Goal: Task Accomplishment & Management: Use online tool/utility

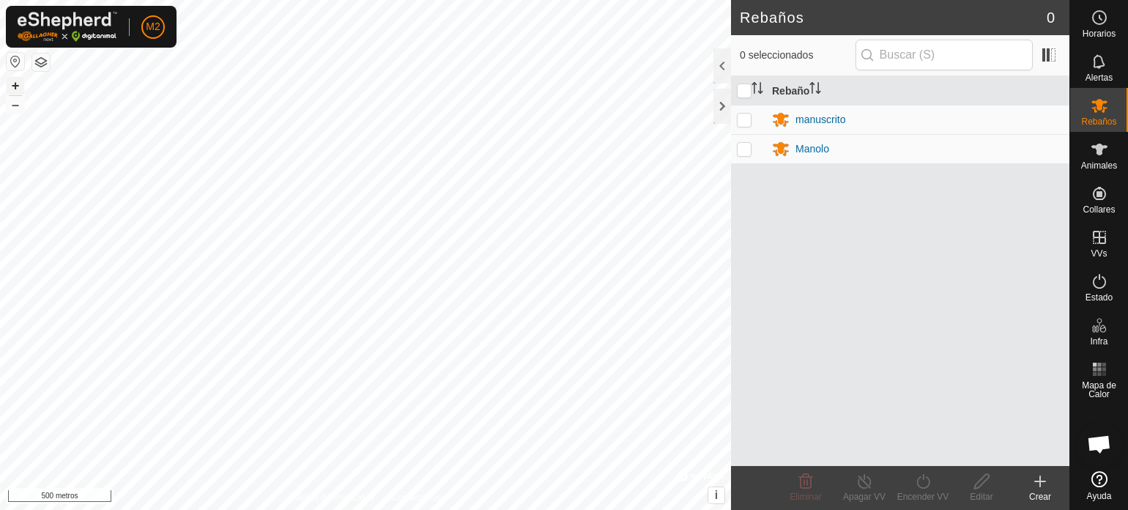
click at [15, 84] on font "+" at bounding box center [16, 85] width 8 height 15
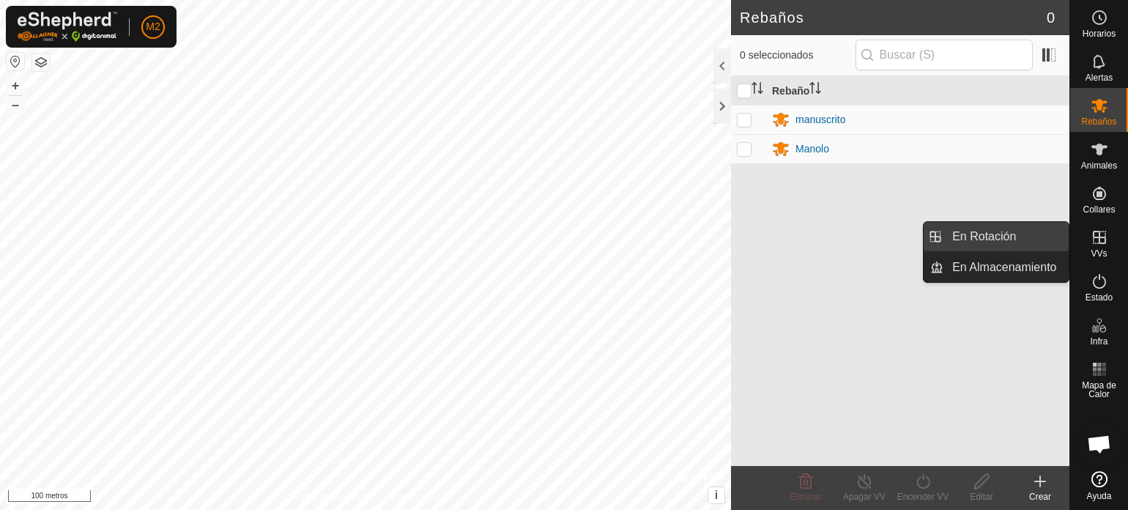
click at [1005, 236] on link "En Rotación" at bounding box center [1005, 236] width 125 height 29
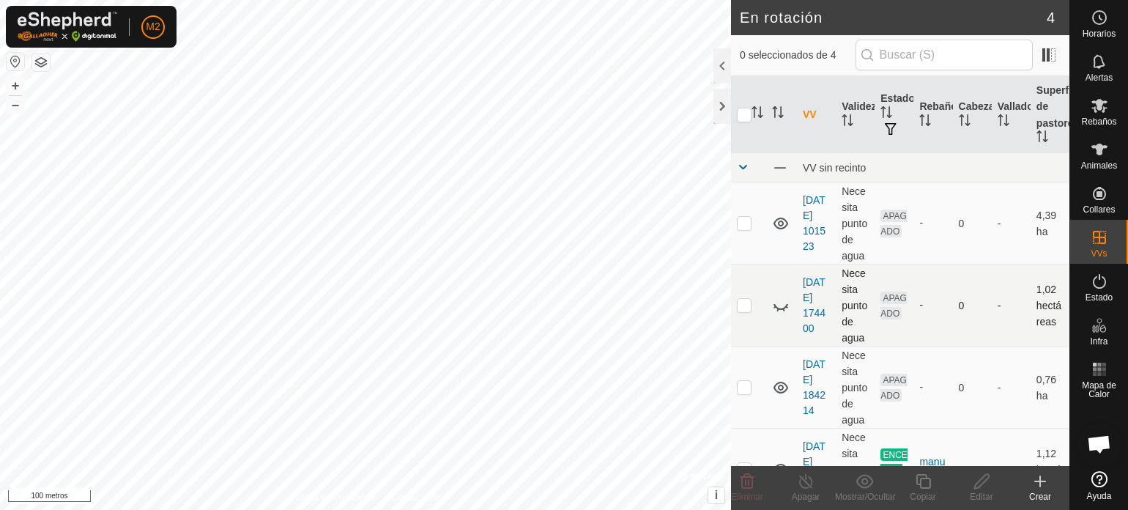
click at [746, 307] on p-checkbox at bounding box center [744, 305] width 15 height 12
checkbox input "true"
click at [977, 479] on icon at bounding box center [982, 481] width 18 height 18
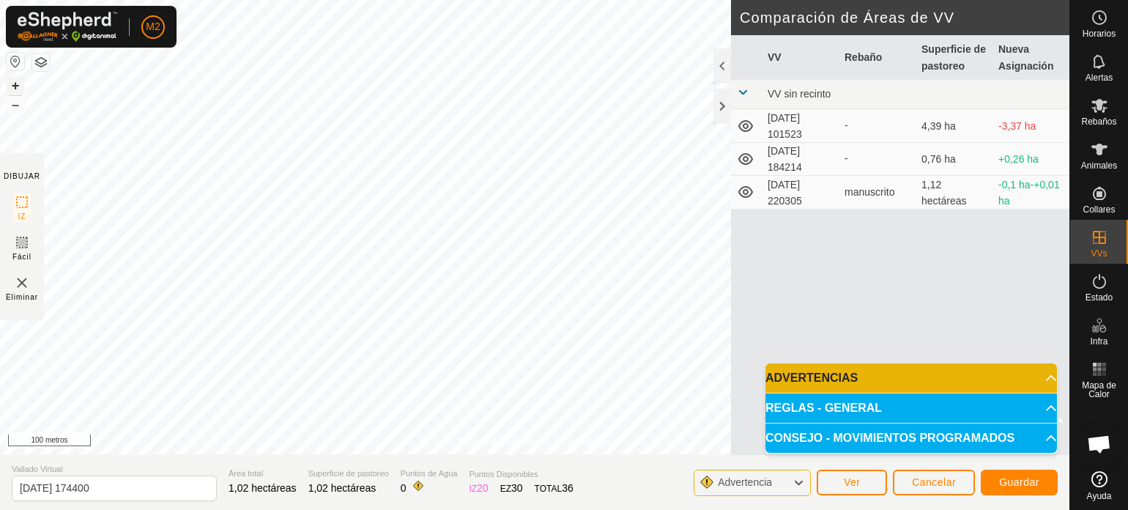
click at [12, 82] on font "+" at bounding box center [16, 85] width 8 height 15
click at [1005, 475] on button "Guardar" at bounding box center [1019, 482] width 77 height 26
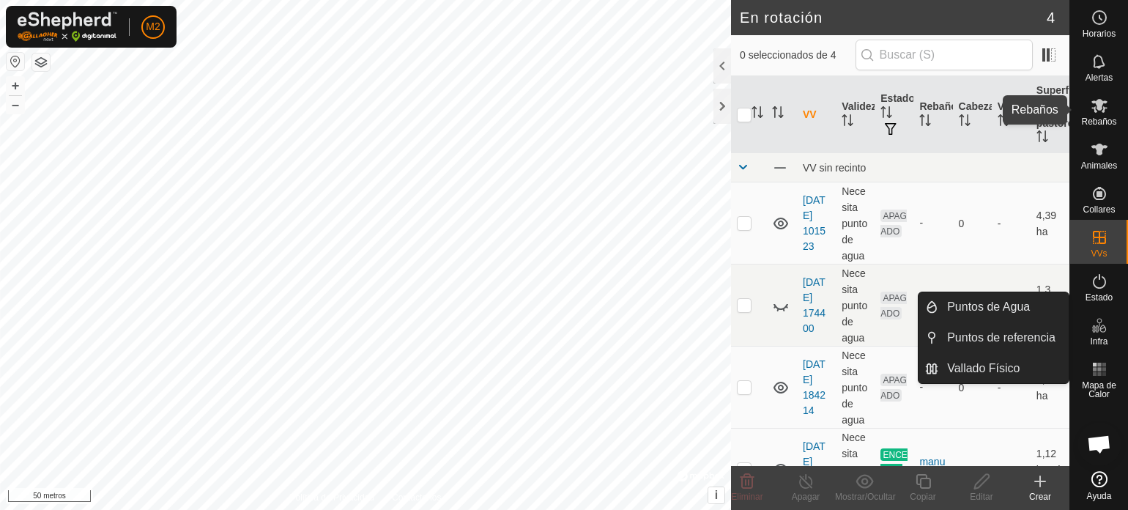
click at [1096, 116] on font "Rebaños" at bounding box center [1098, 121] width 35 height 10
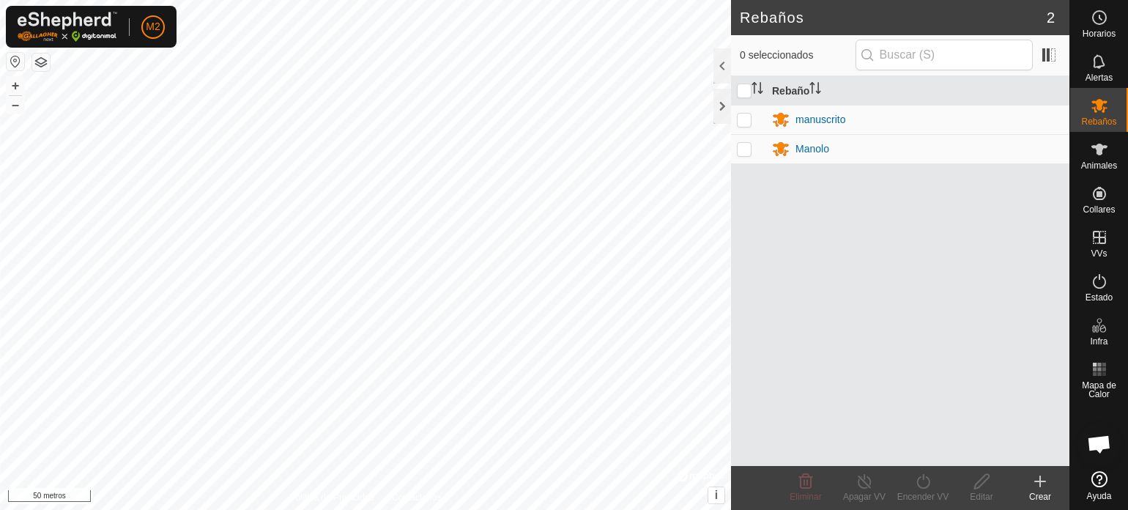
click at [746, 147] on p-checkbox at bounding box center [744, 149] width 15 height 12
checkbox input "true"
click at [927, 478] on icon at bounding box center [922, 481] width 13 height 15
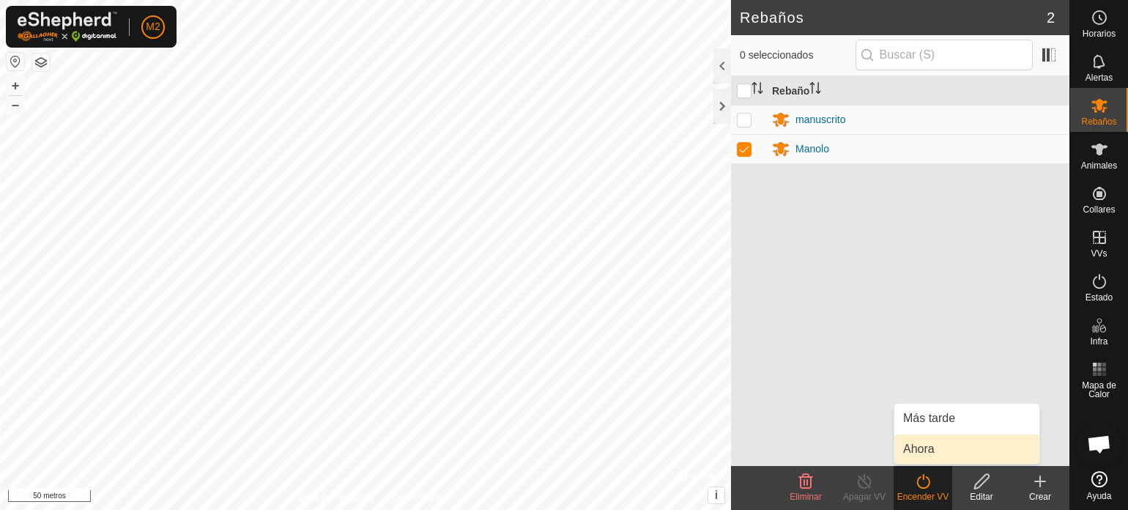
click at [932, 445] on link "Ahora" at bounding box center [966, 448] width 145 height 29
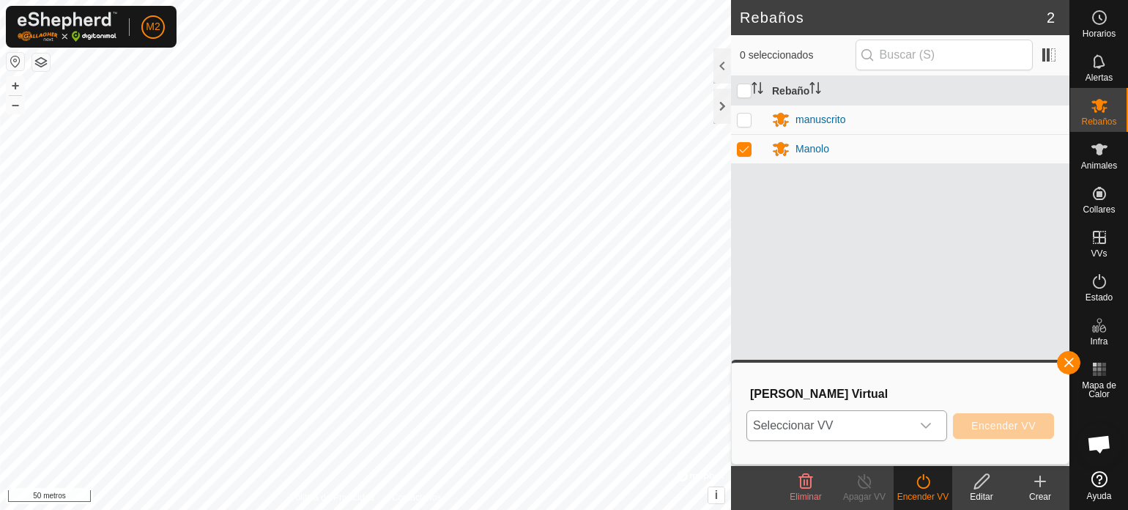
click at [929, 426] on icon "disparador desplegable" at bounding box center [926, 426] width 10 height 6
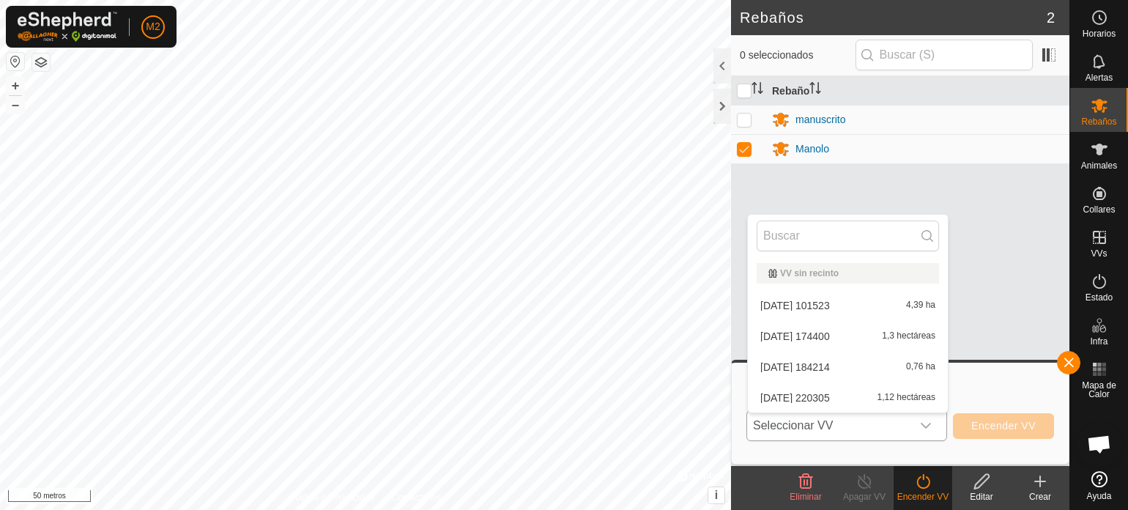
click at [826, 335] on li "2025-08-29 174400 1,3 hectáreas" at bounding box center [848, 336] width 200 height 29
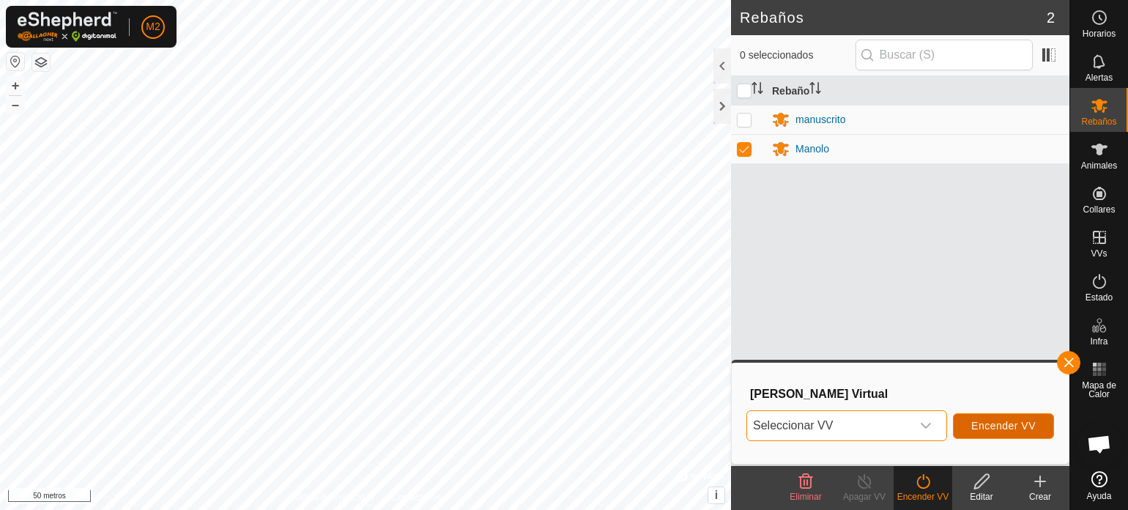
click at [993, 428] on font "Encender VV" at bounding box center [1003, 426] width 64 height 12
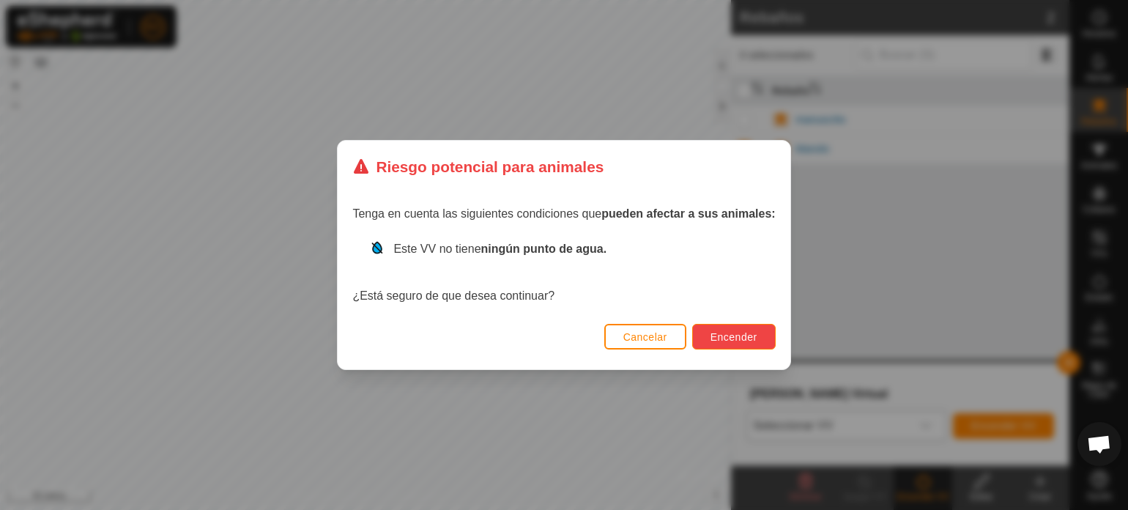
click at [765, 332] on button "Encender" at bounding box center [733, 337] width 83 height 26
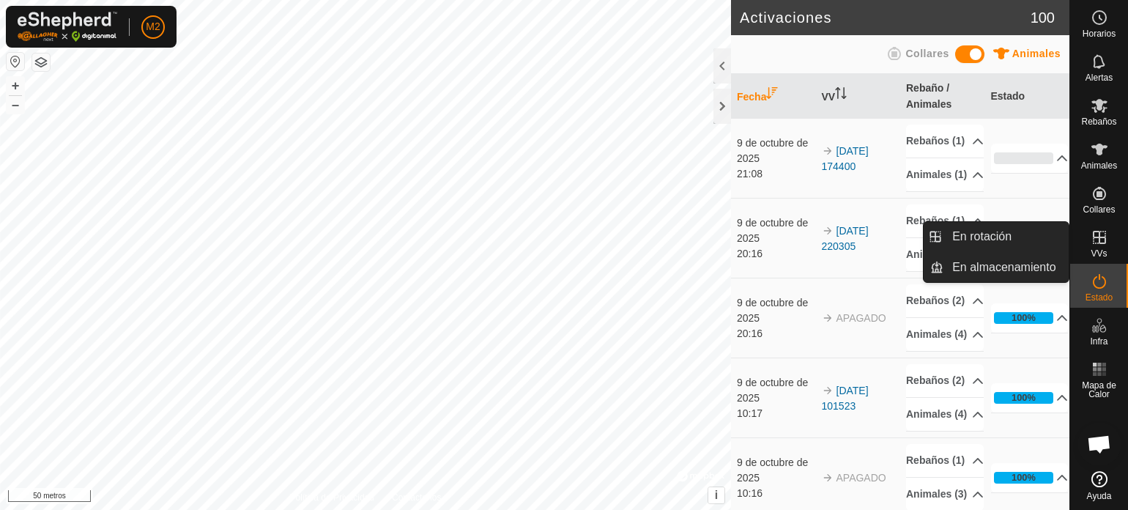
click at [1102, 241] on icon at bounding box center [1100, 238] width 18 height 18
click at [1096, 240] on icon at bounding box center [1100, 238] width 18 height 18
click at [1014, 237] on link "En rotación" at bounding box center [1005, 236] width 125 height 29
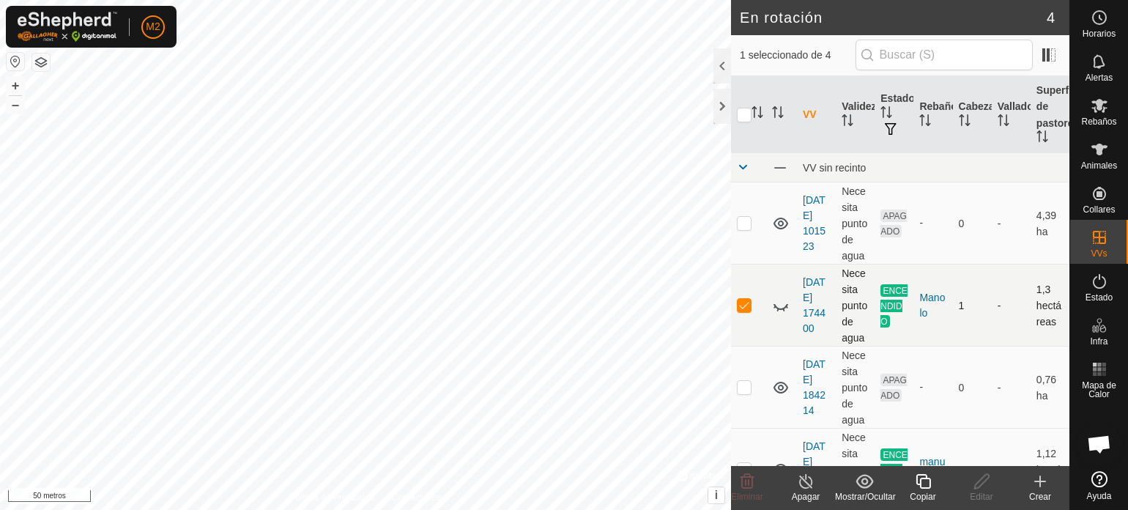
click at [747, 304] on p-checkbox at bounding box center [744, 305] width 15 height 12
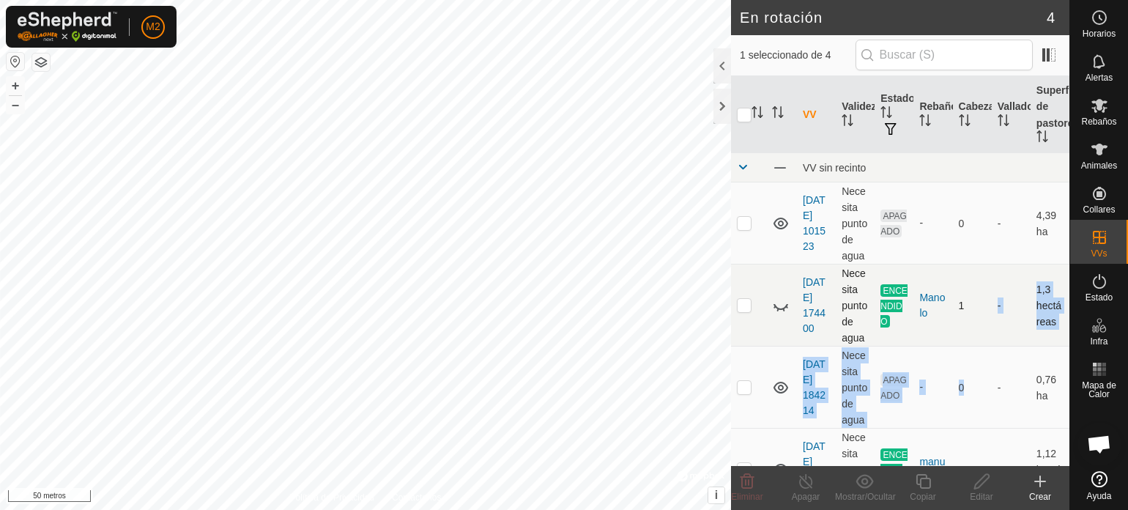
drag, startPoint x: 955, startPoint y: 382, endPoint x: 956, endPoint y: 324, distance: 58.6
click at [956, 324] on tbody "VV sin recinto 2025-08-29 101523 Necesita punto de agua APAGADO - 0 - 4,39 ha 2…" at bounding box center [900, 331] width 338 height 357
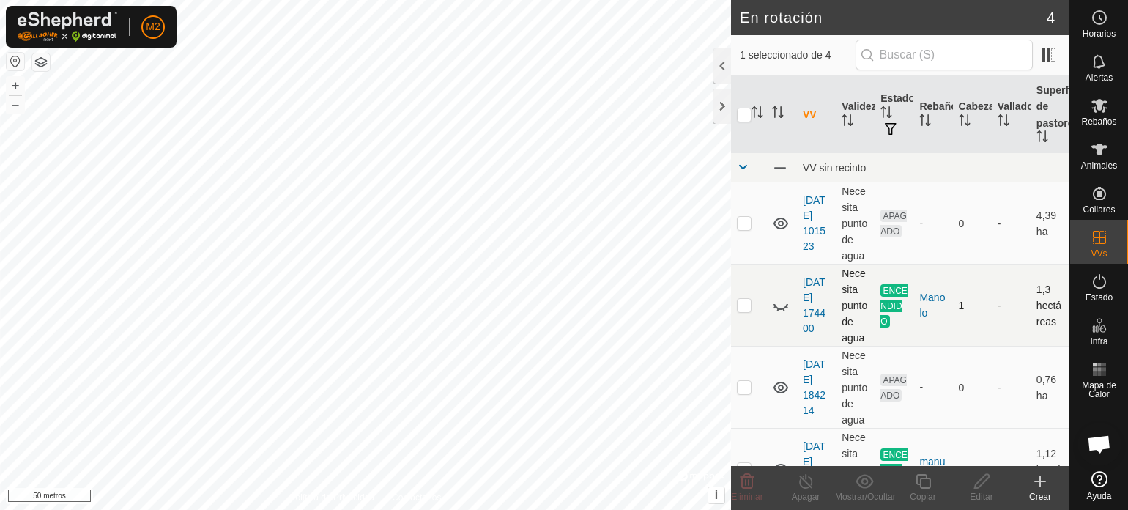
click at [747, 308] on p-checkbox at bounding box center [744, 305] width 15 height 12
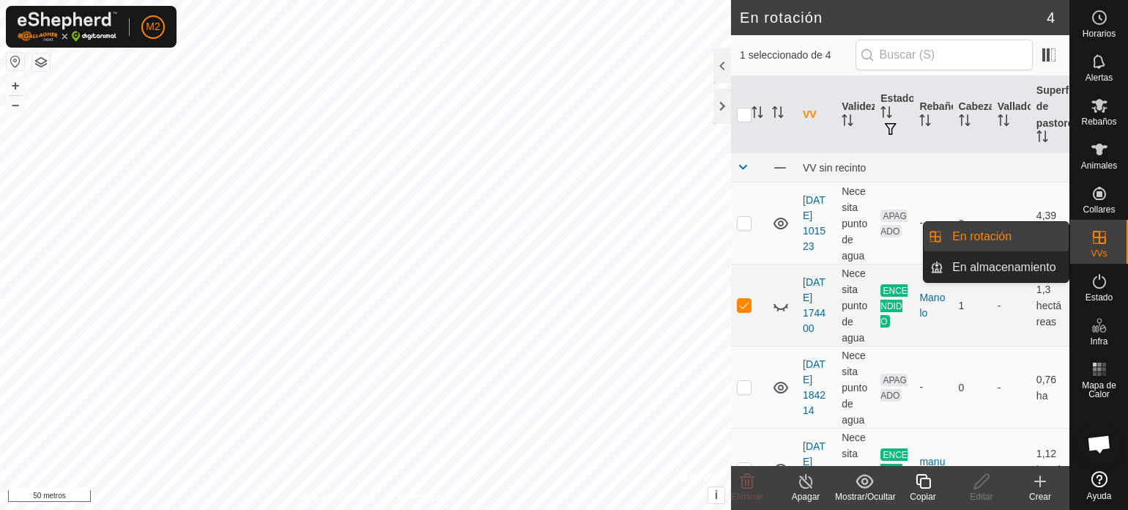
click at [1096, 231] on icon at bounding box center [1099, 237] width 13 height 13
click at [1102, 237] on icon at bounding box center [1099, 237] width 13 height 13
click at [1032, 232] on link "En rotación" at bounding box center [1005, 236] width 125 height 29
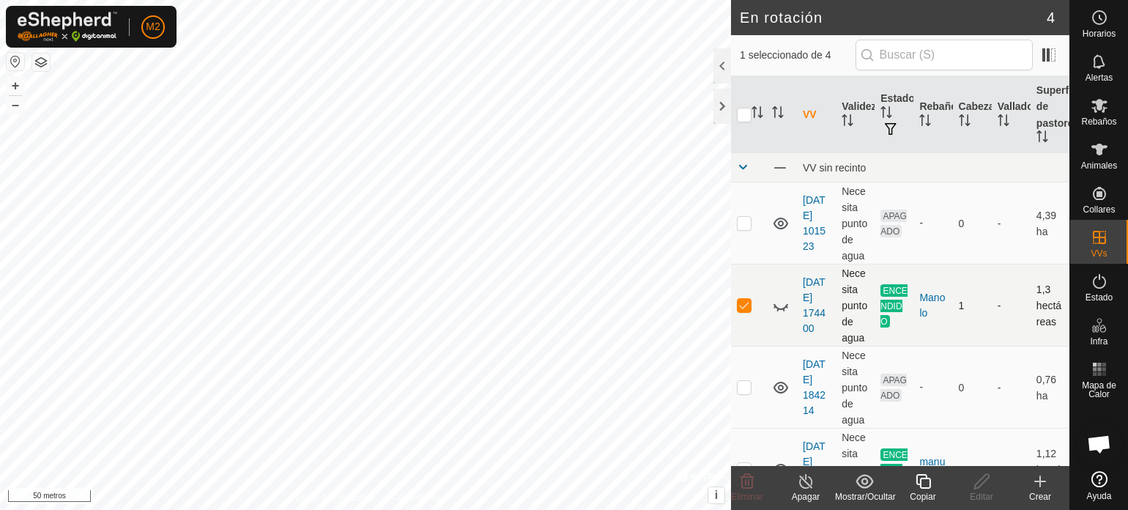
click at [747, 307] on p-checkbox at bounding box center [744, 305] width 15 height 12
checkbox input "false"
click at [1098, 123] on font "Rebaños" at bounding box center [1098, 121] width 35 height 10
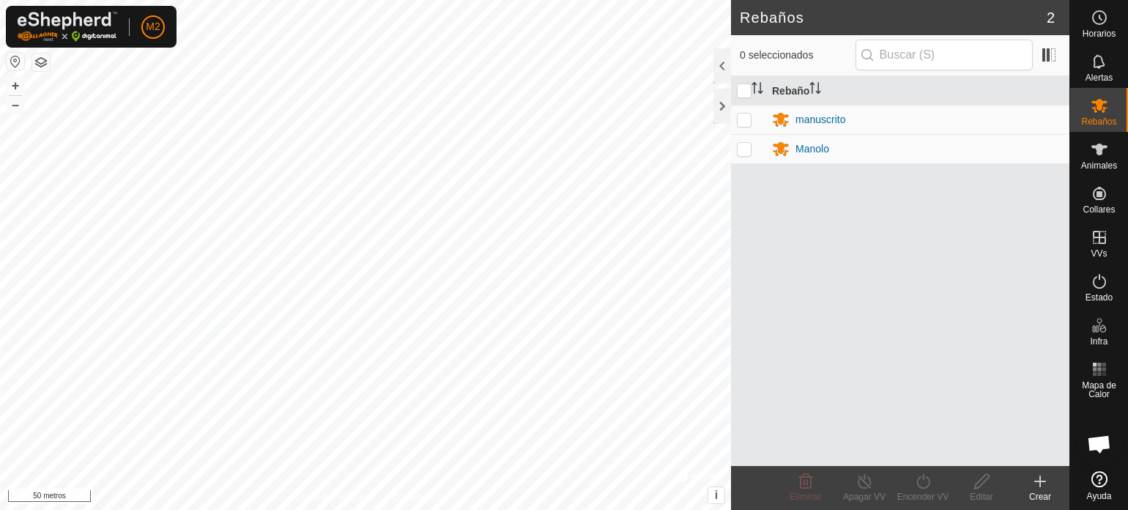
click at [747, 150] on p-checkbox at bounding box center [744, 149] width 15 height 12
checkbox input "true"
click at [870, 478] on icon at bounding box center [864, 481] width 18 height 18
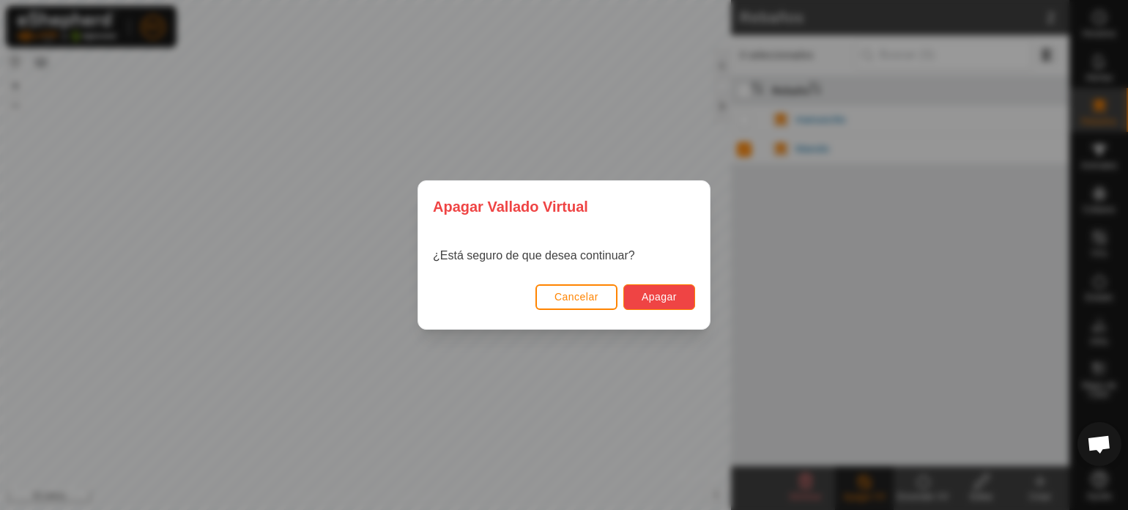
click at [664, 285] on button "Apagar" at bounding box center [659, 297] width 72 height 26
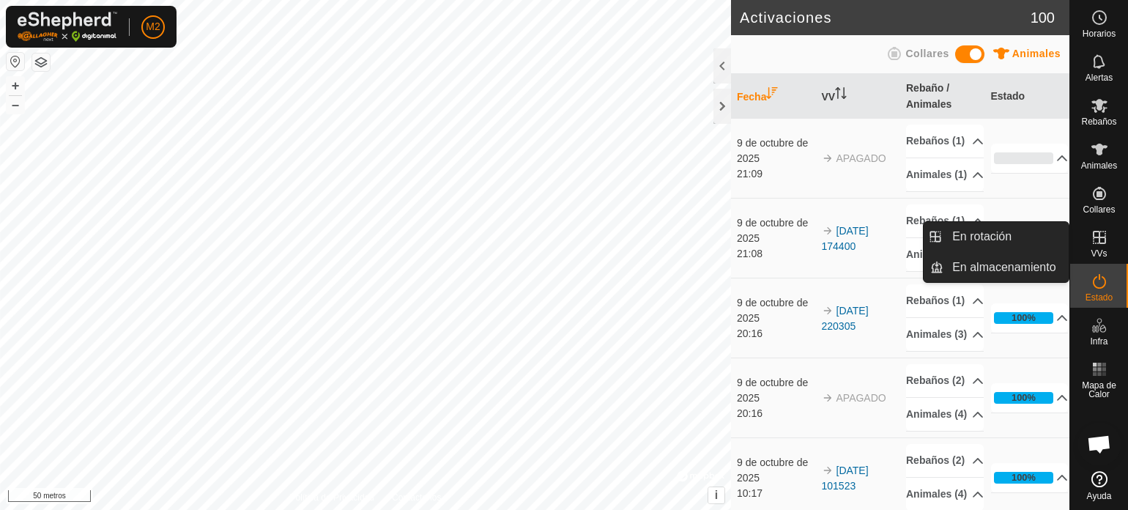
click at [1099, 240] on icon at bounding box center [1099, 237] width 13 height 13
click at [1006, 237] on link "En rotación" at bounding box center [1005, 236] width 125 height 29
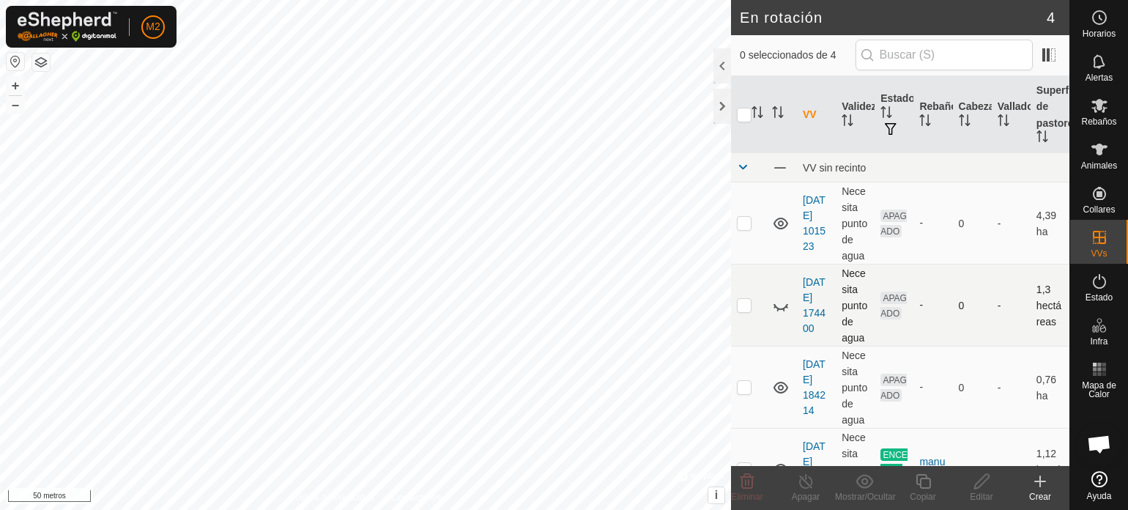
click at [747, 307] on p-checkbox at bounding box center [744, 305] width 15 height 12
checkbox input "true"
click at [979, 486] on icon at bounding box center [981, 481] width 15 height 15
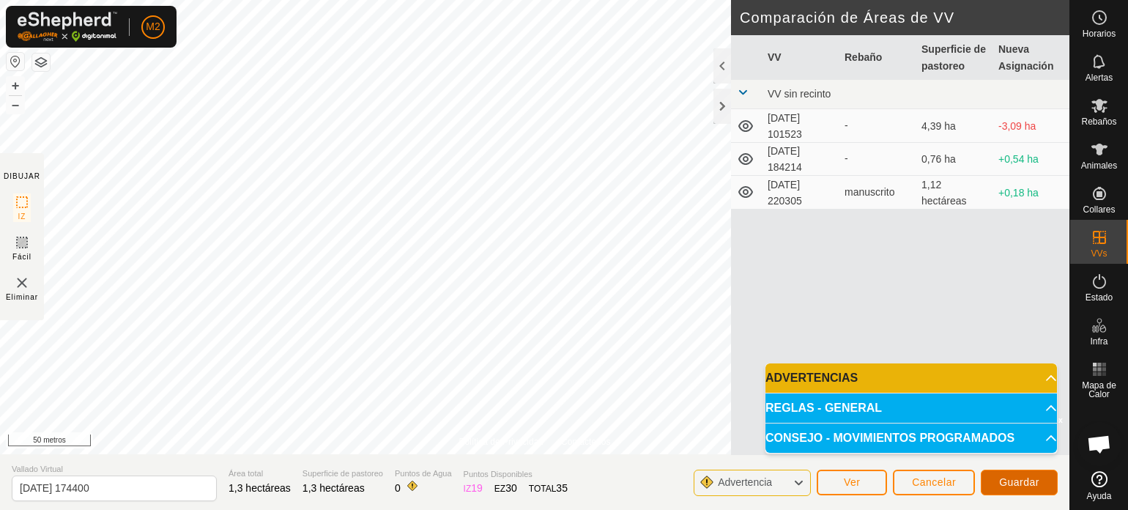
click at [1025, 484] on font "Guardar" at bounding box center [1019, 482] width 40 height 12
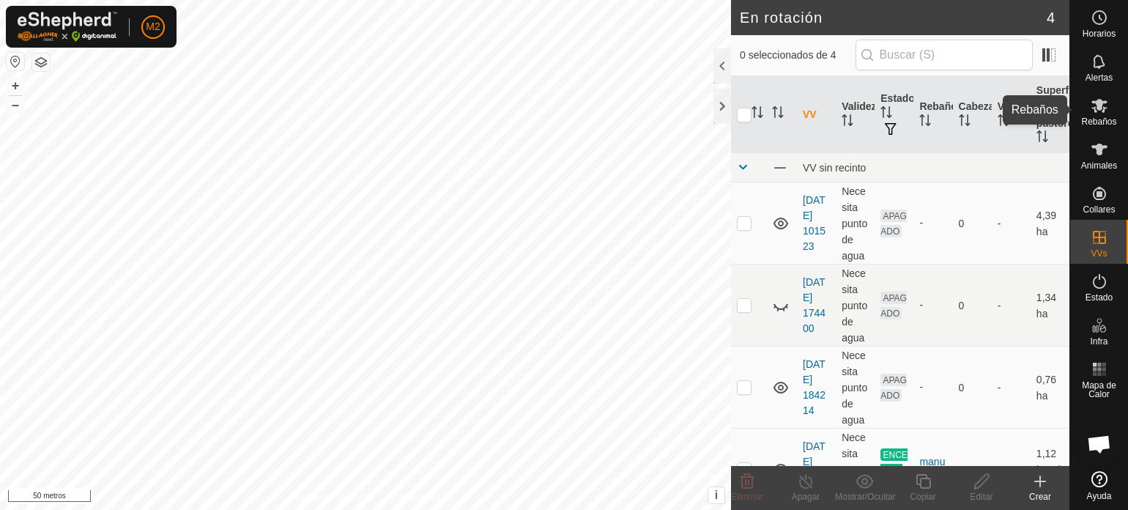
click at [1107, 125] on font "Rebaños" at bounding box center [1098, 121] width 35 height 10
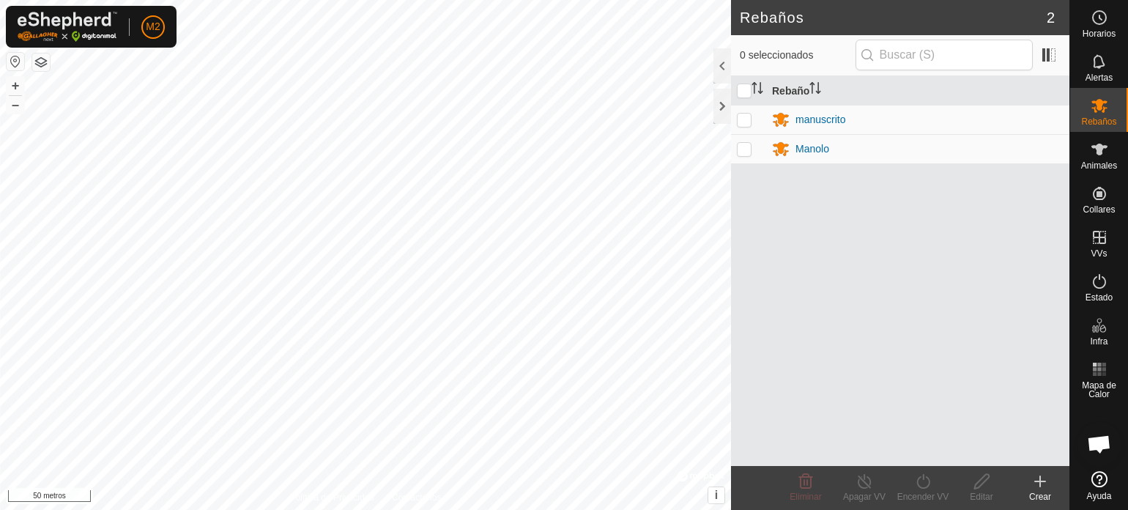
click at [753, 150] on td at bounding box center [748, 148] width 35 height 29
checkbox input "true"
click at [929, 485] on icon at bounding box center [923, 481] width 18 height 18
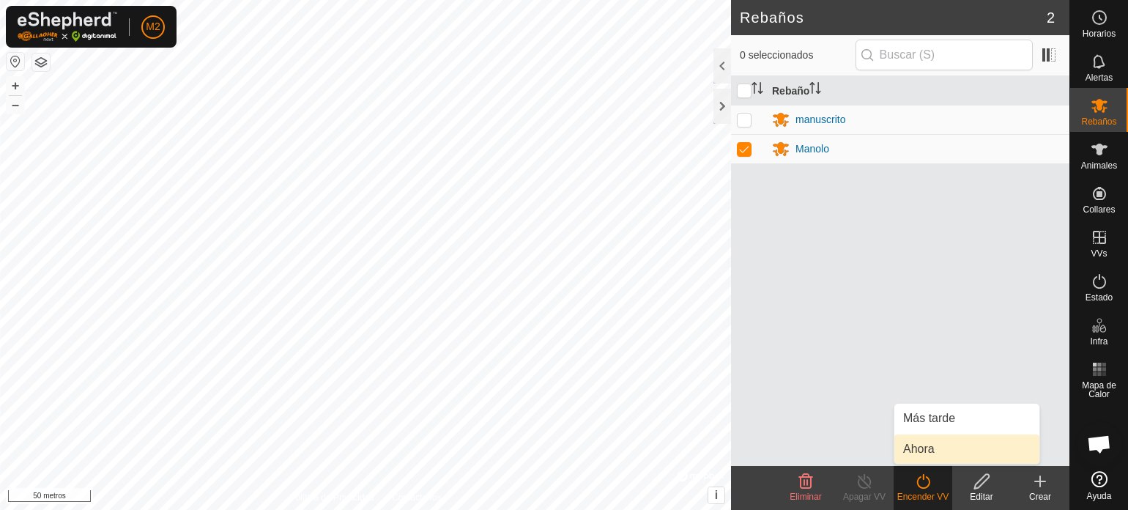
click at [905, 450] on link "Ahora" at bounding box center [966, 448] width 145 height 29
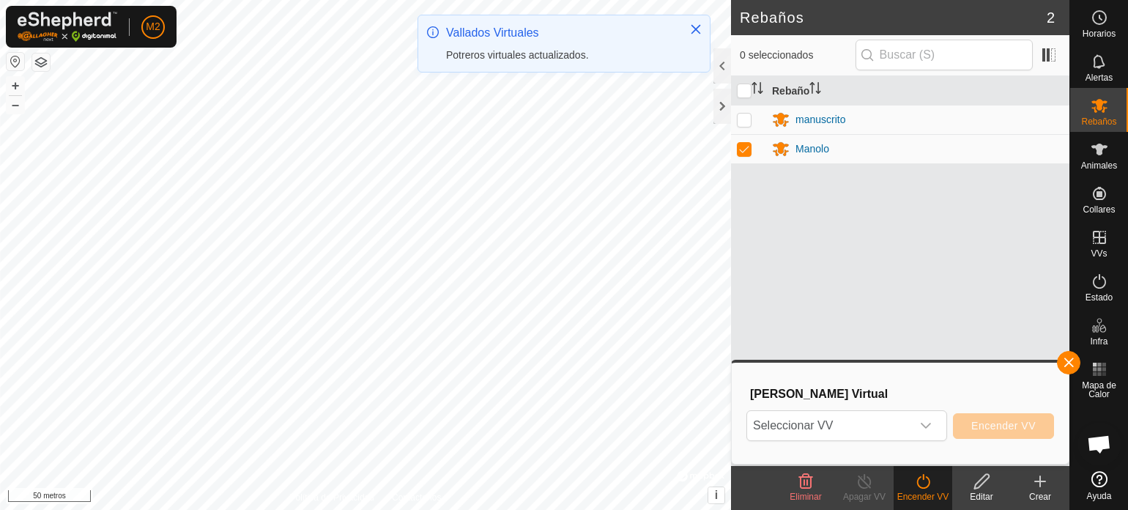
click at [925, 427] on icon "disparador desplegable" at bounding box center [926, 426] width 10 height 6
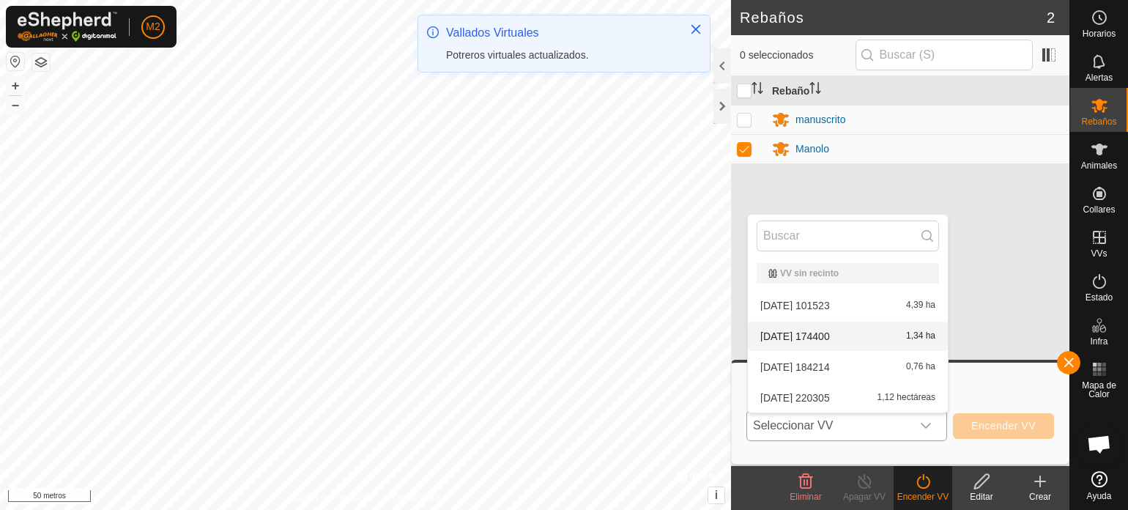
click at [838, 338] on li "2025-08-29 174400 1,34 ha" at bounding box center [848, 336] width 200 height 29
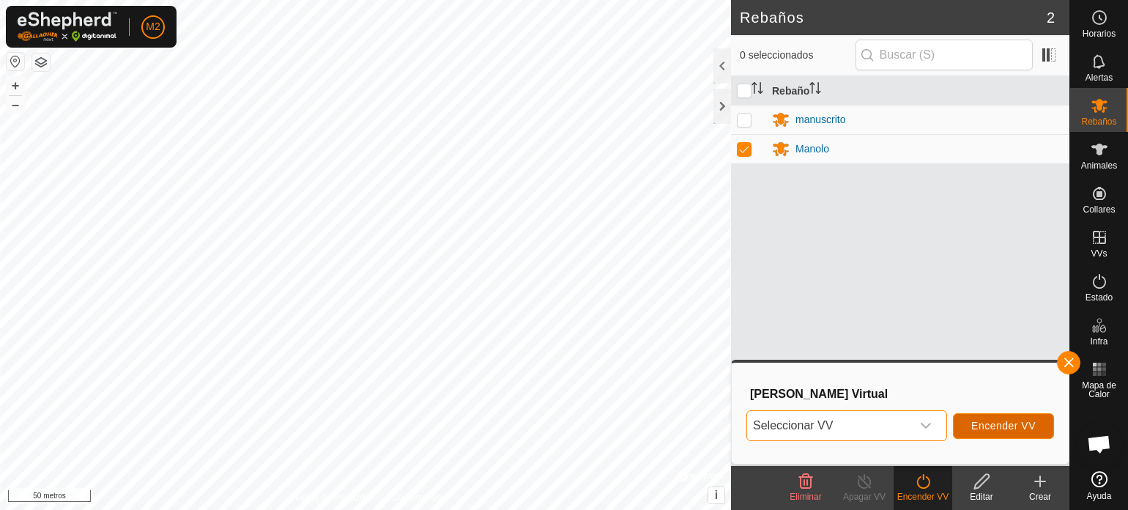
click at [987, 426] on font "Encender VV" at bounding box center [1003, 426] width 64 height 12
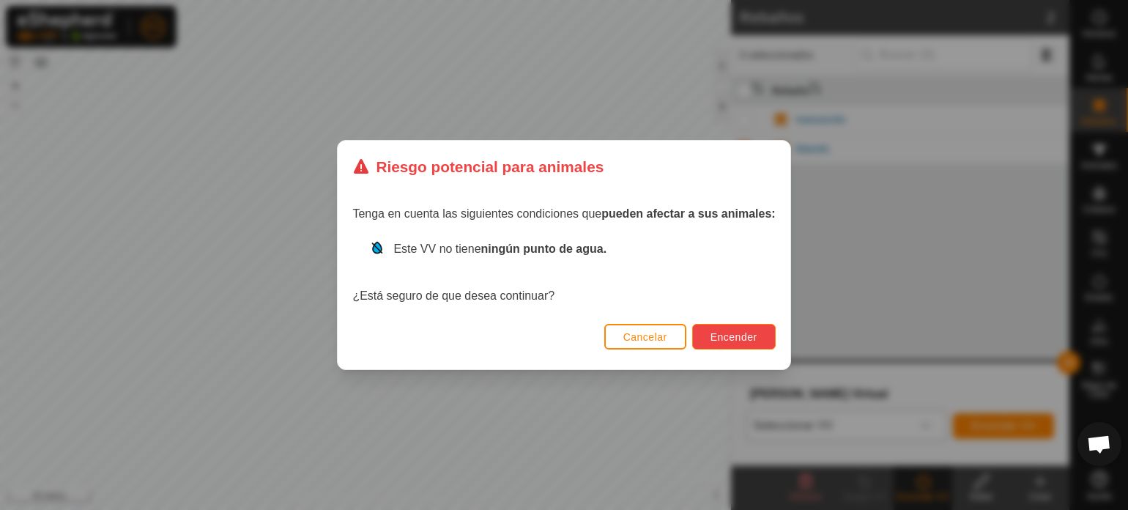
click at [723, 329] on button "Encender" at bounding box center [733, 337] width 83 height 26
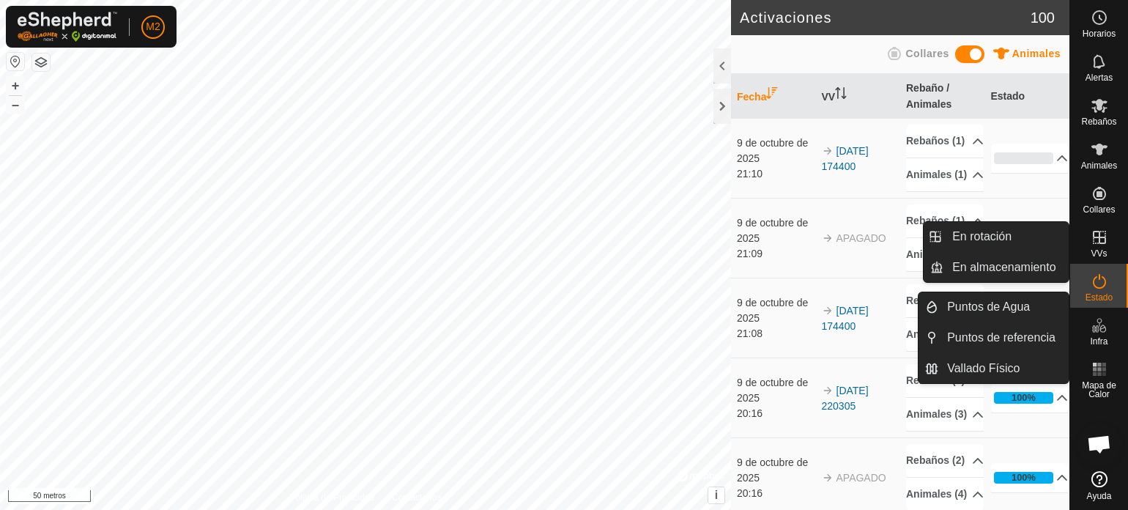
click at [996, 235] on link "En rotación" at bounding box center [1005, 236] width 125 height 29
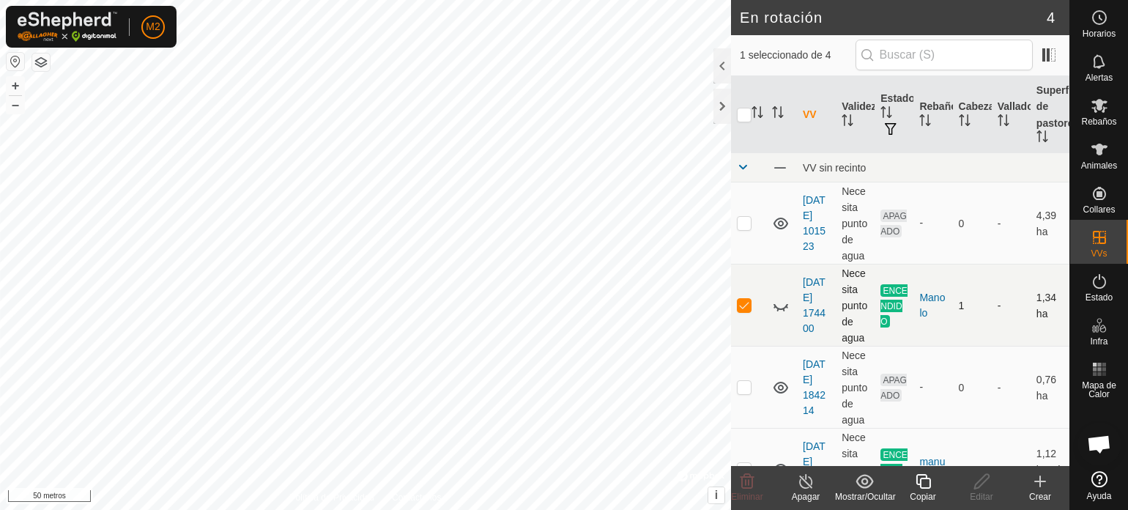
click at [746, 310] on p-checkbox at bounding box center [744, 305] width 15 height 12
checkbox input "false"
checkbox input "true"
click at [742, 303] on p-checkbox at bounding box center [744, 305] width 15 height 12
checkbox input "true"
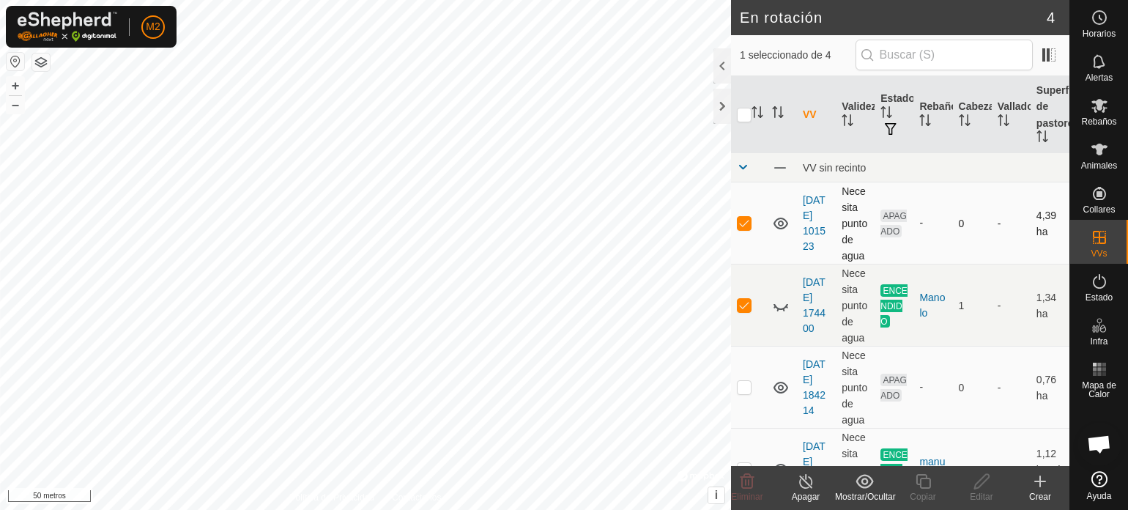
click at [746, 223] on p-checkbox at bounding box center [744, 223] width 15 height 12
checkbox input "false"
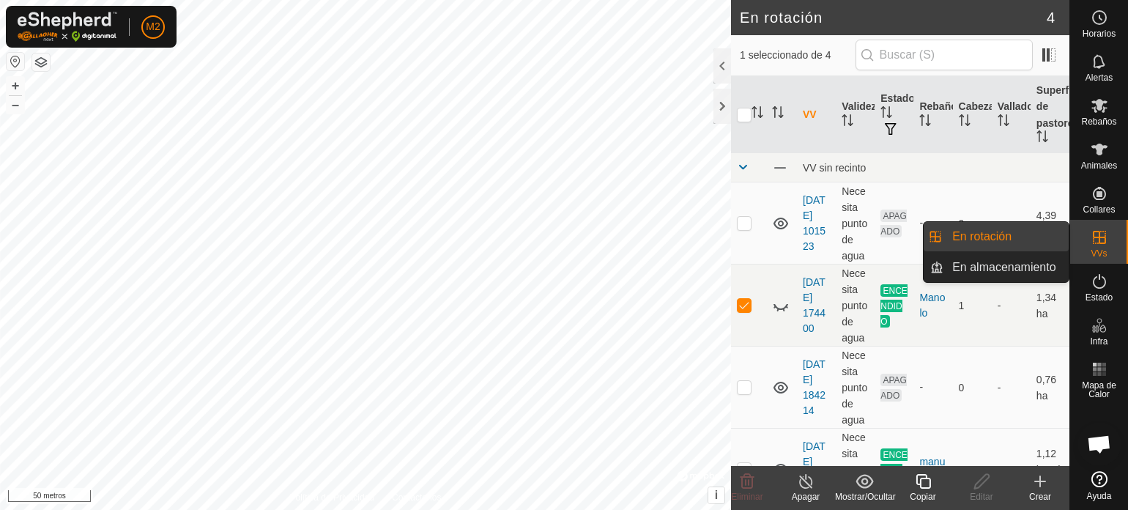
click at [1102, 248] on font "VVs" at bounding box center [1099, 253] width 16 height 10
click at [1028, 234] on link "En rotación" at bounding box center [1005, 236] width 125 height 29
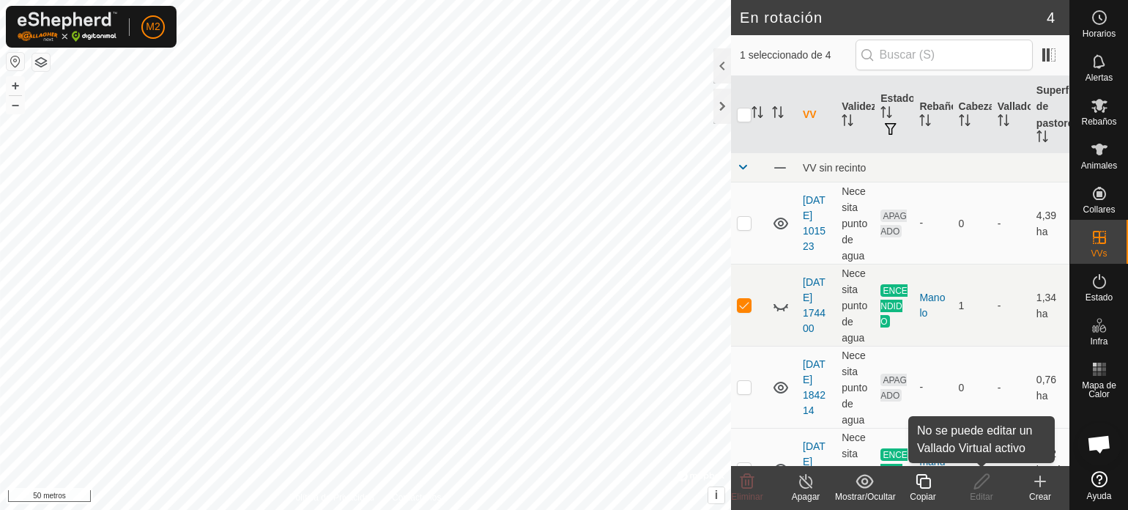
click at [983, 482] on icon at bounding box center [981, 481] width 15 height 15
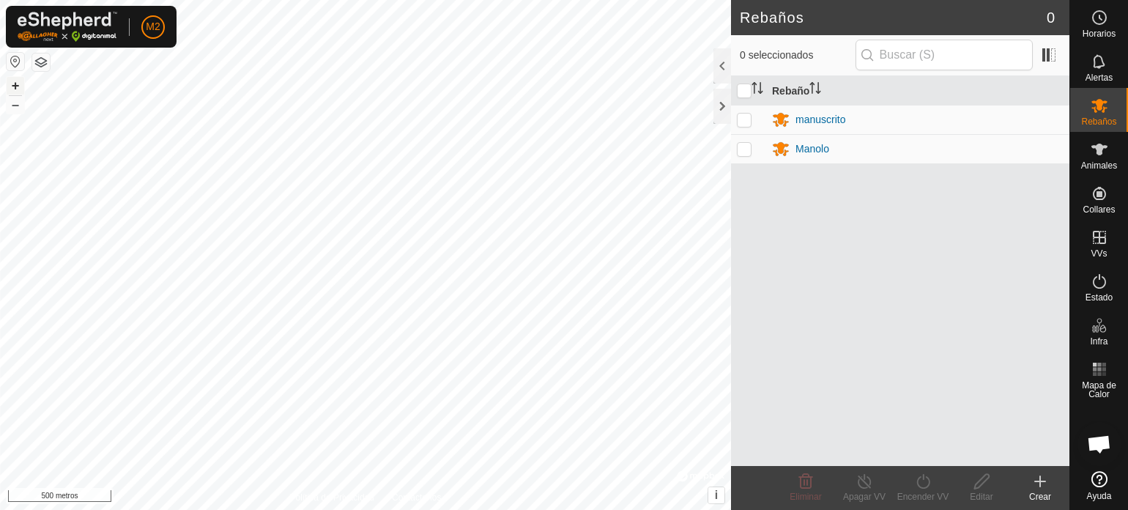
click at [10, 81] on button "+" at bounding box center [16, 86] width 18 height 18
click at [12, 84] on button "+" at bounding box center [16, 86] width 18 height 18
